Goal: Transaction & Acquisition: Purchase product/service

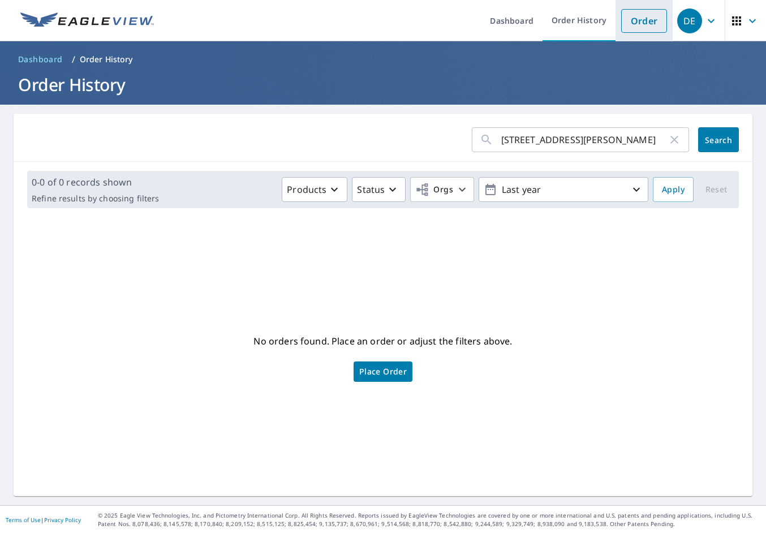
click at [624, 13] on link "Order" at bounding box center [644, 21] width 46 height 24
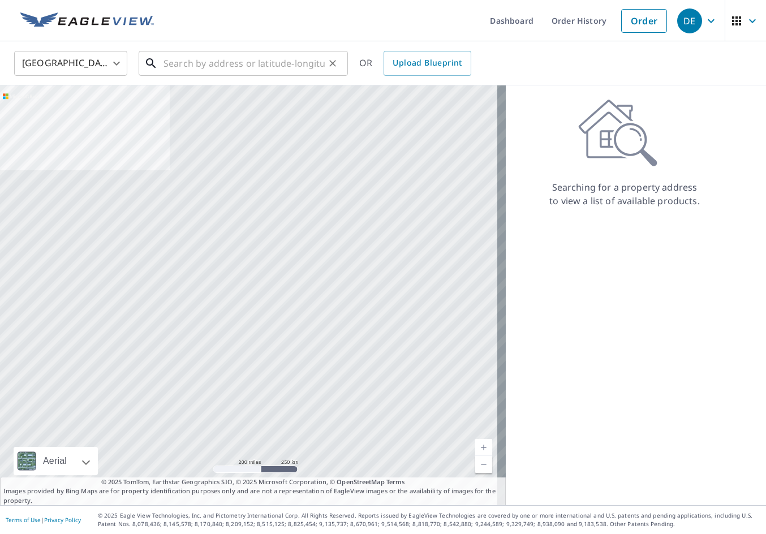
click at [203, 65] on input "text" at bounding box center [243, 64] width 161 height 32
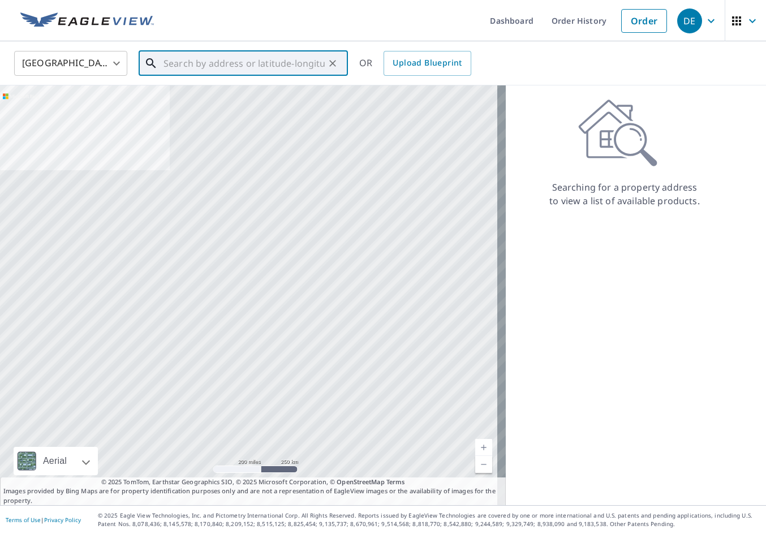
paste input "[STREET_ADDRESS][PERSON_NAME]"
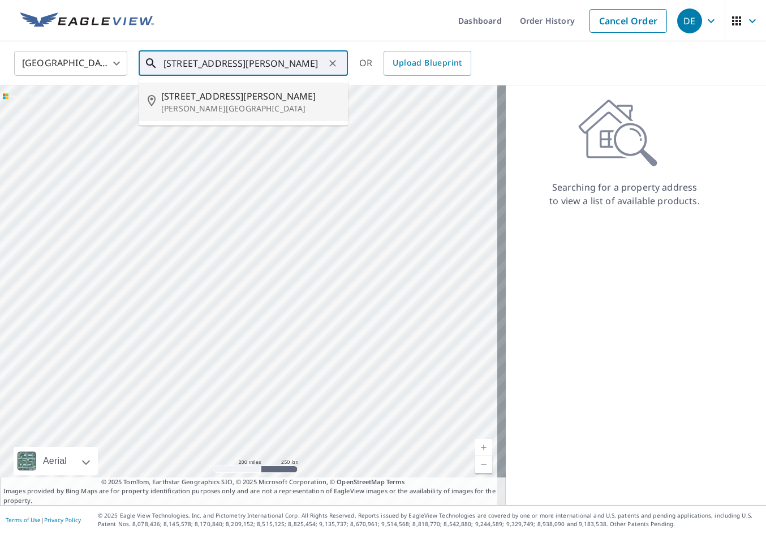
click at [247, 106] on p "[PERSON_NAME][GEOGRAPHIC_DATA]" at bounding box center [250, 108] width 178 height 11
type input "[STREET_ADDRESS][PERSON_NAME][PERSON_NAME]"
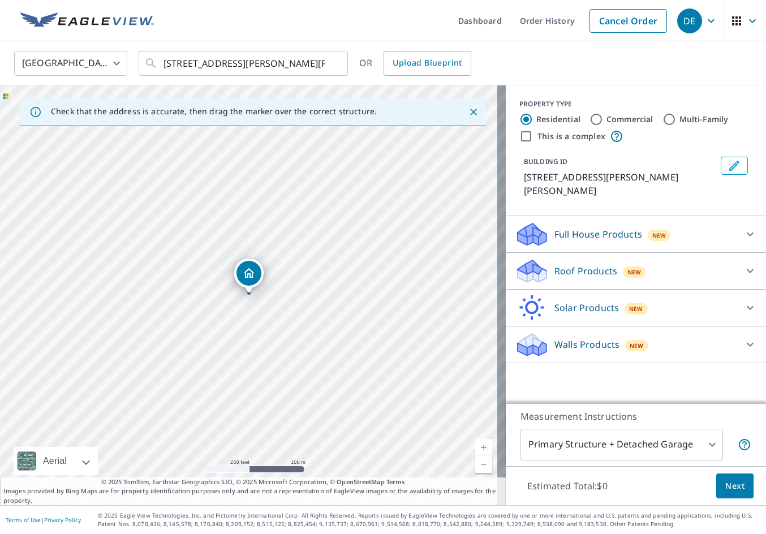
click at [641, 264] on div "Roof Products New" at bounding box center [626, 271] width 222 height 27
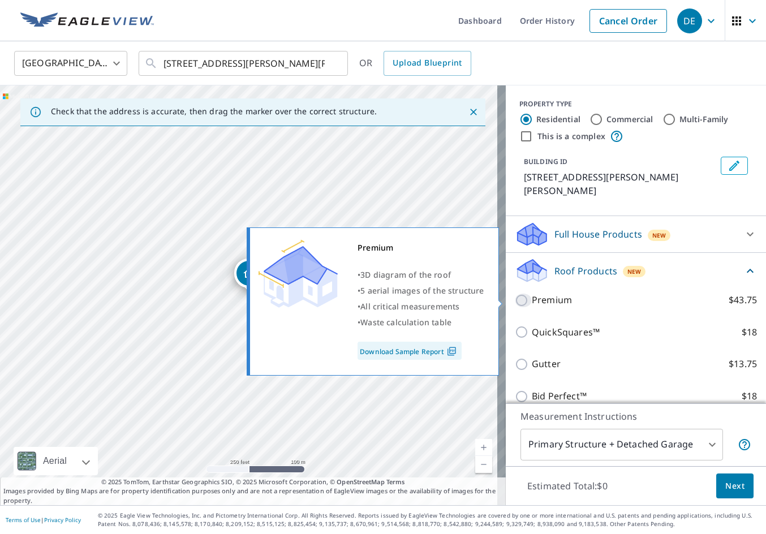
click at [515, 305] on input "Premium $43.75" at bounding box center [523, 301] width 17 height 14
checkbox input "true"
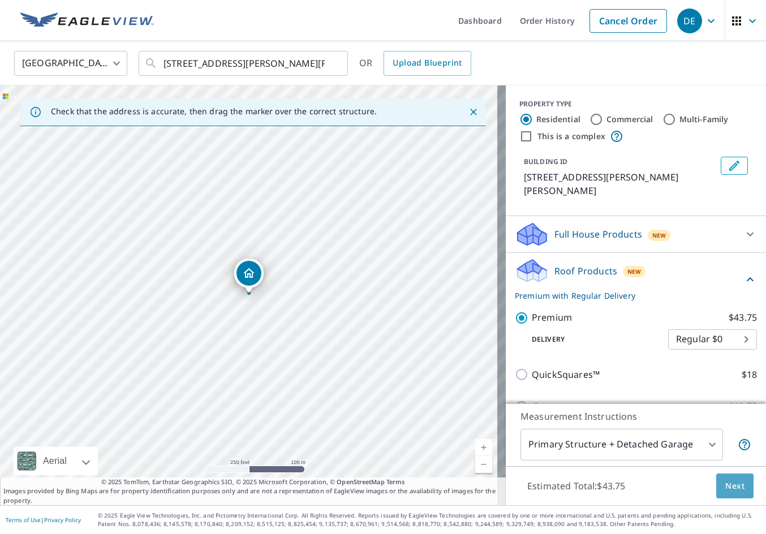
click at [725, 484] on span "Next" at bounding box center [734, 486] width 19 height 14
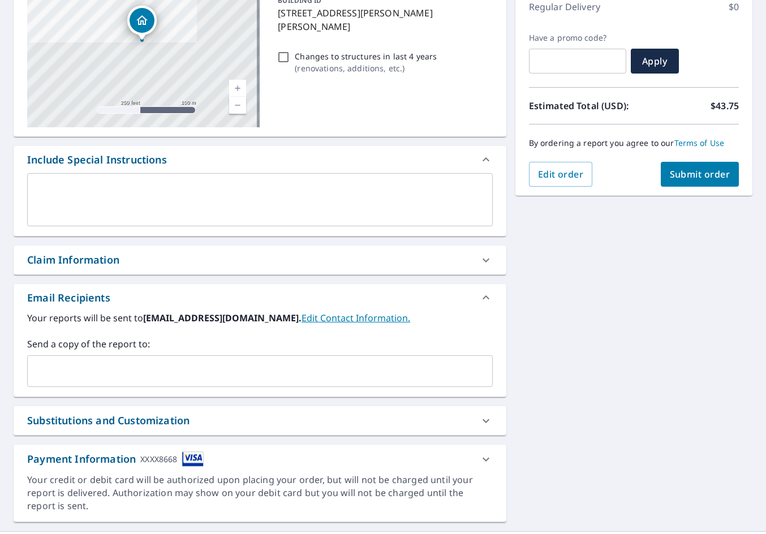
scroll to position [170, 0]
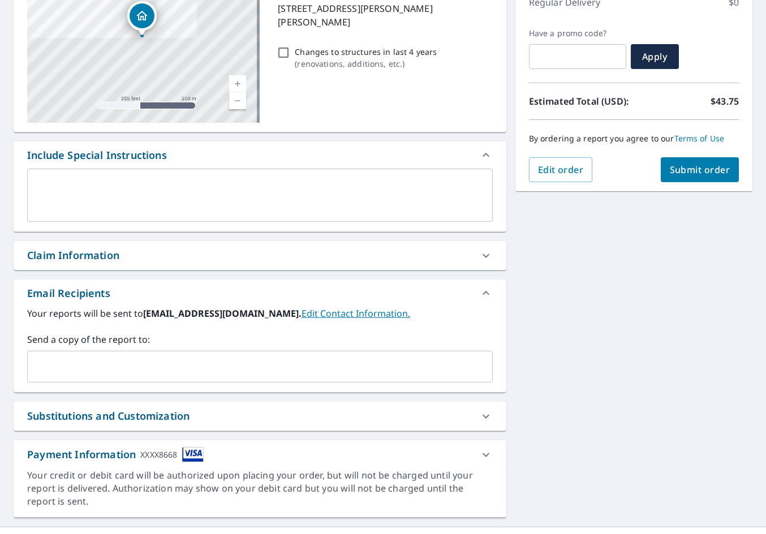
click at [188, 369] on input "text" at bounding box center [251, 366] width 438 height 21
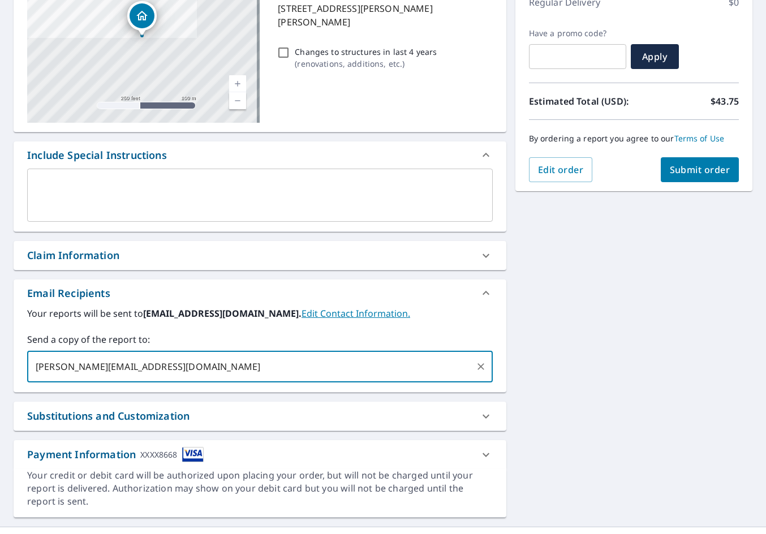
type input "[PERSON_NAME][EMAIL_ADDRESS][DOMAIN_NAME]"
type input "[EMAIL_ADDRESS][DOMAIN_NAME]"
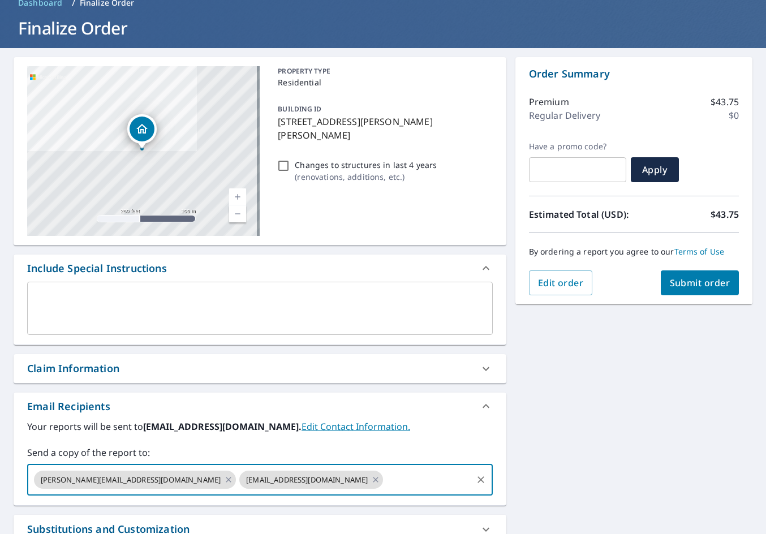
scroll to position [0, 0]
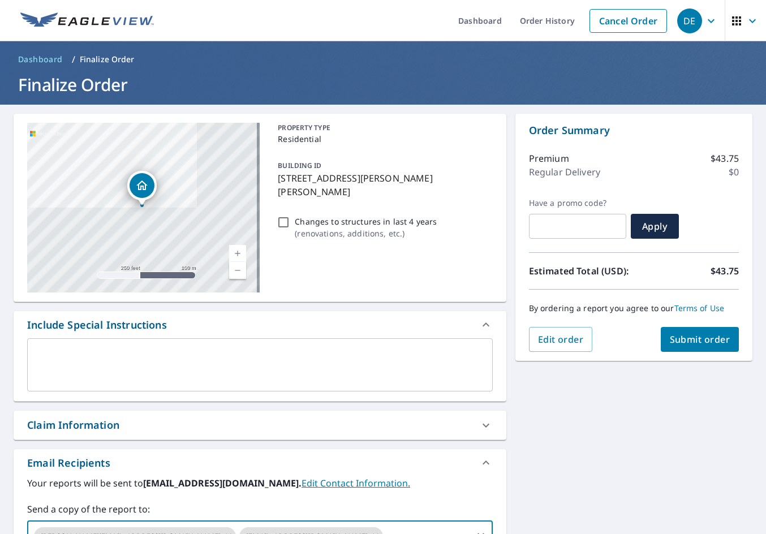
click at [696, 337] on span "Submit order" at bounding box center [700, 339] width 61 height 12
